Goal: Task Accomplishment & Management: Manage account settings

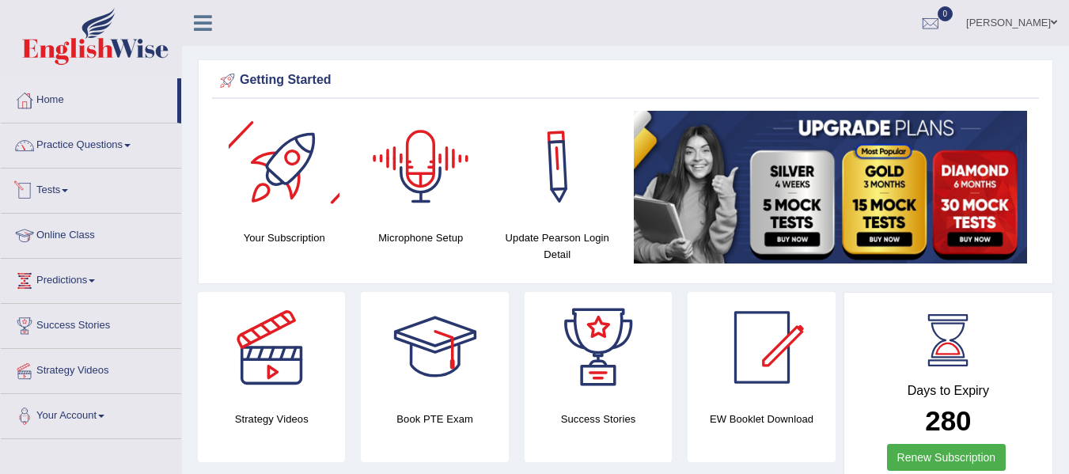
click at [67, 184] on link "Tests" at bounding box center [91, 189] width 180 height 40
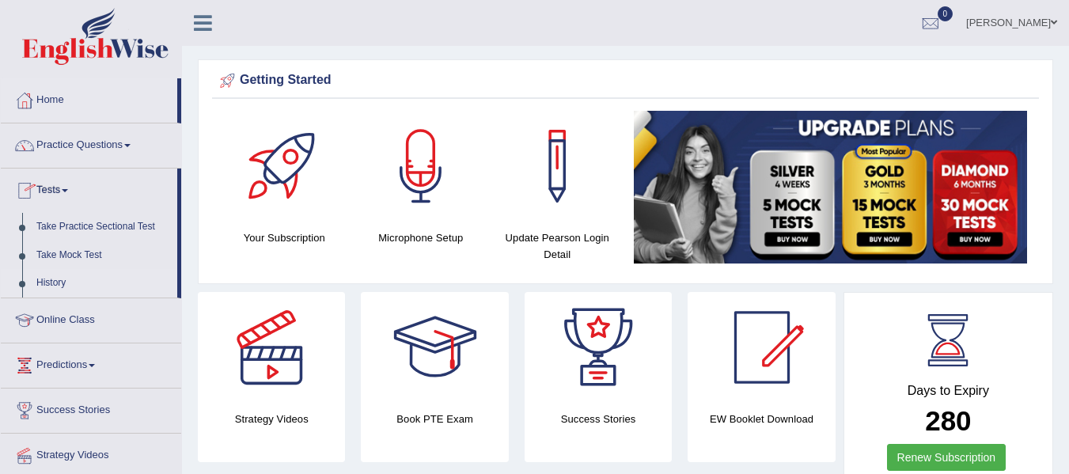
click at [62, 280] on link "History" at bounding box center [103, 283] width 148 height 28
